Goal: Use online tool/utility: Utilize a website feature to perform a specific function

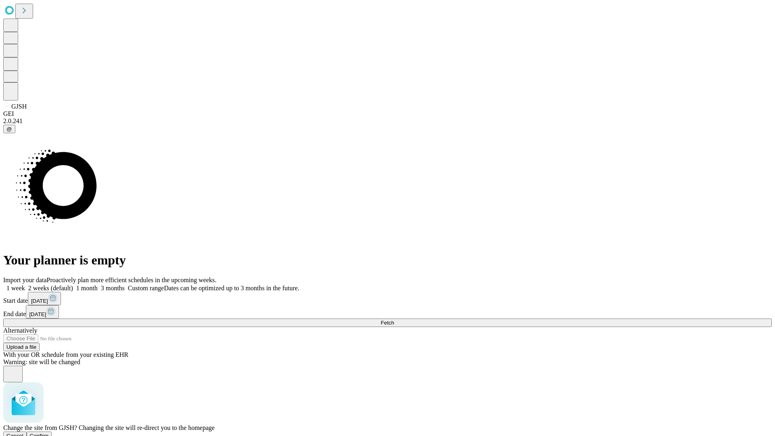
click at [49, 433] on span "Confirm" at bounding box center [39, 436] width 19 height 6
click at [98, 285] on label "1 month" at bounding box center [85, 288] width 25 height 7
click at [394, 320] on span "Fetch" at bounding box center [387, 323] width 13 height 6
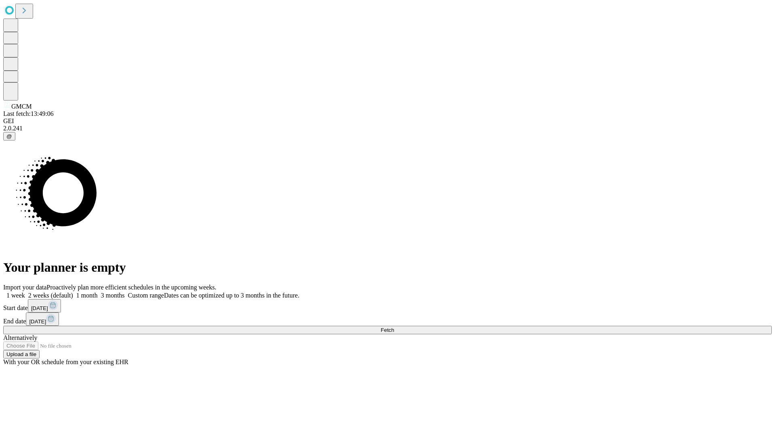
click at [98, 292] on label "1 month" at bounding box center [85, 295] width 25 height 7
click at [394, 327] on span "Fetch" at bounding box center [387, 330] width 13 height 6
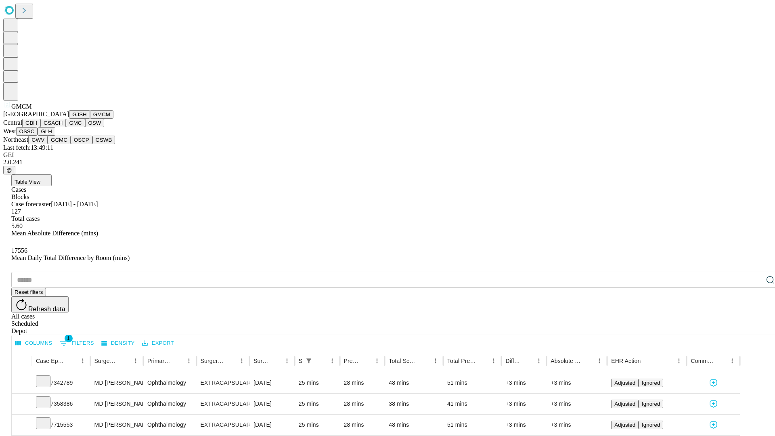
click at [40, 127] on button "GBH" at bounding box center [31, 123] width 18 height 8
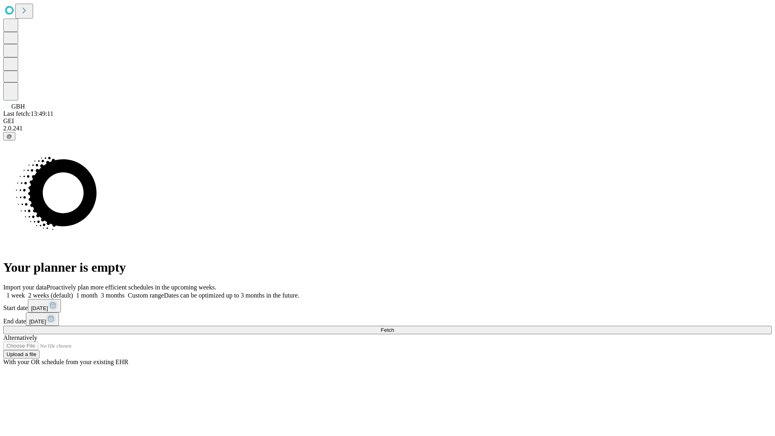
click at [394, 327] on span "Fetch" at bounding box center [387, 330] width 13 height 6
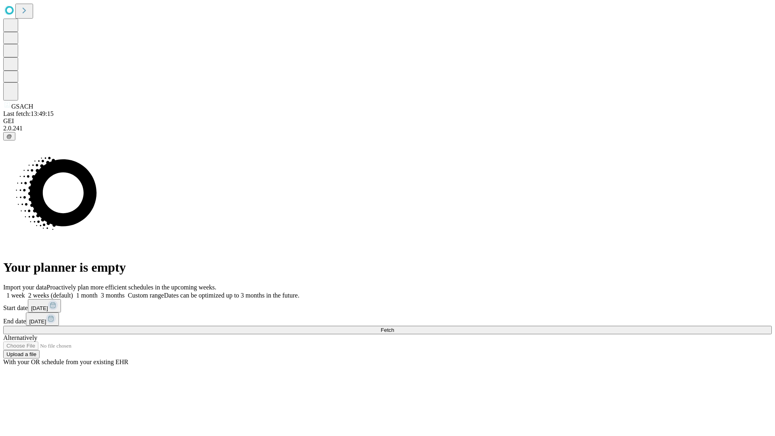
click at [98, 292] on label "1 month" at bounding box center [85, 295] width 25 height 7
click at [394, 327] on span "Fetch" at bounding box center [387, 330] width 13 height 6
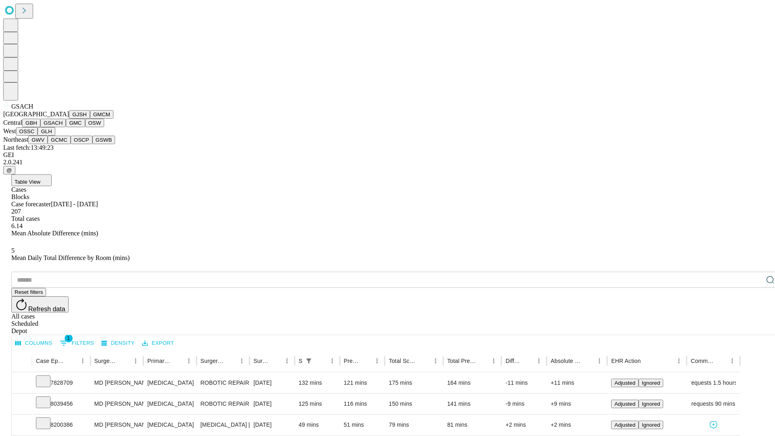
click at [66, 127] on button "GMC" at bounding box center [75, 123] width 19 height 8
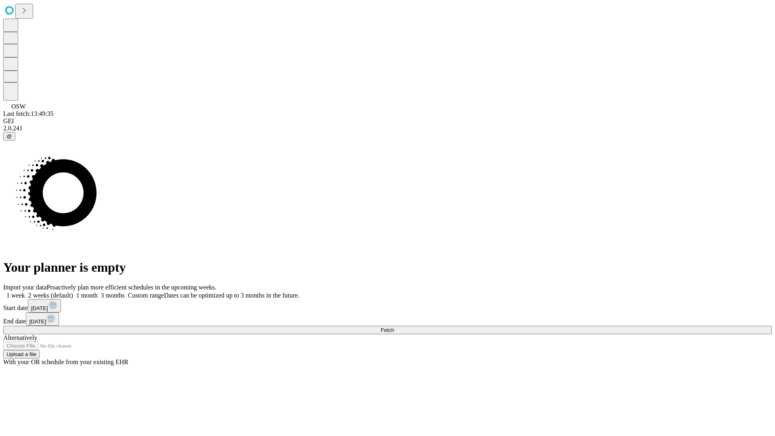
click at [98, 292] on label "1 month" at bounding box center [85, 295] width 25 height 7
click at [394, 327] on span "Fetch" at bounding box center [387, 330] width 13 height 6
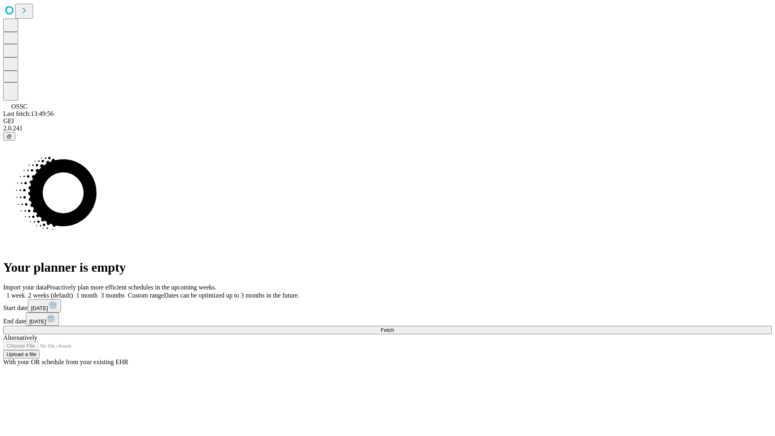
click at [98, 292] on label "1 month" at bounding box center [85, 295] width 25 height 7
click at [394, 327] on span "Fetch" at bounding box center [387, 330] width 13 height 6
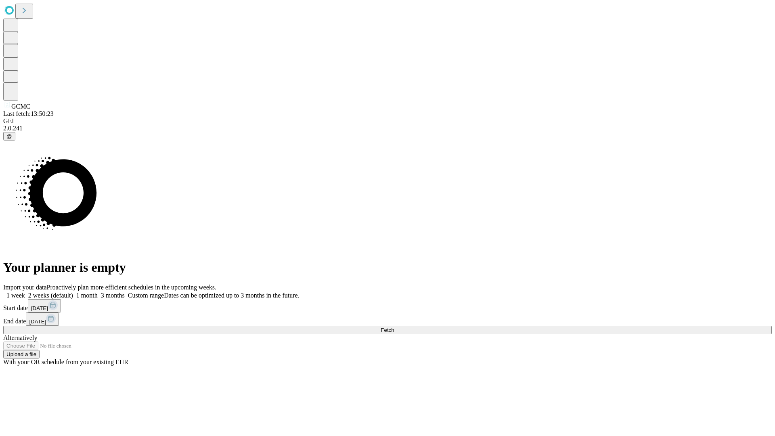
click at [98, 292] on label "1 month" at bounding box center [85, 295] width 25 height 7
click at [394, 327] on span "Fetch" at bounding box center [387, 330] width 13 height 6
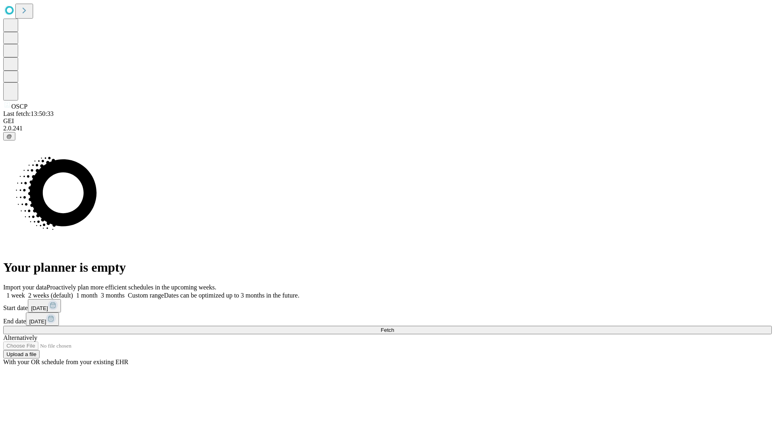
click at [98, 292] on label "1 month" at bounding box center [85, 295] width 25 height 7
click at [394, 327] on span "Fetch" at bounding box center [387, 330] width 13 height 6
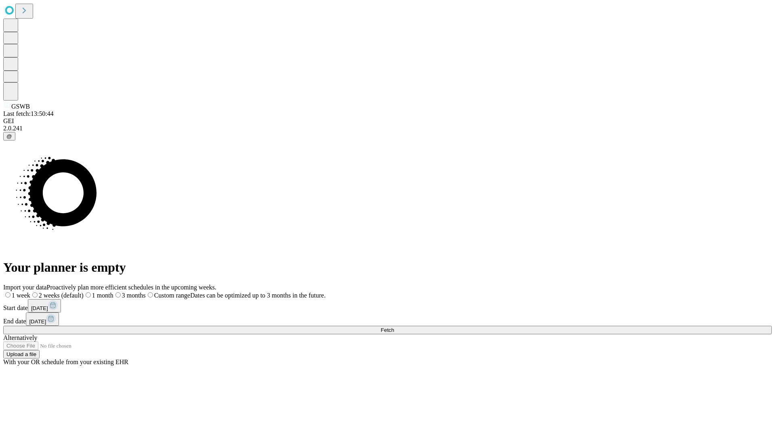
click at [113, 292] on label "1 month" at bounding box center [99, 295] width 30 height 7
click at [394, 327] on span "Fetch" at bounding box center [387, 330] width 13 height 6
